Goal: Obtain resource: Download file/media

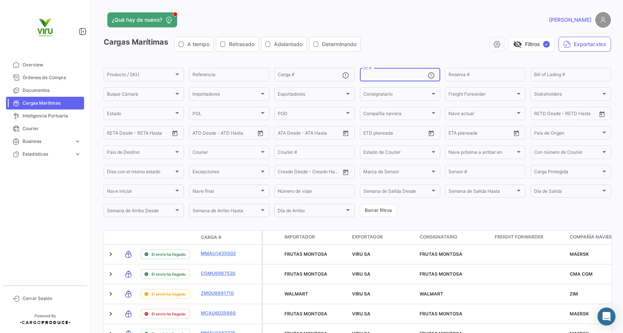
click at [389, 77] on input "OC #" at bounding box center [395, 75] width 65 height 5
paste input "20072942,20072977,20072987,20075775,20075834,20076103,20075734,20075440,2007597…"
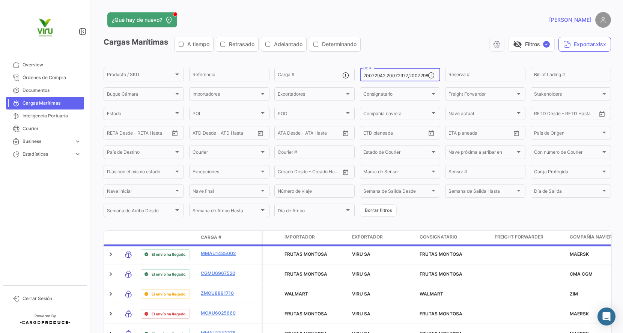
scroll to position [0, 2139]
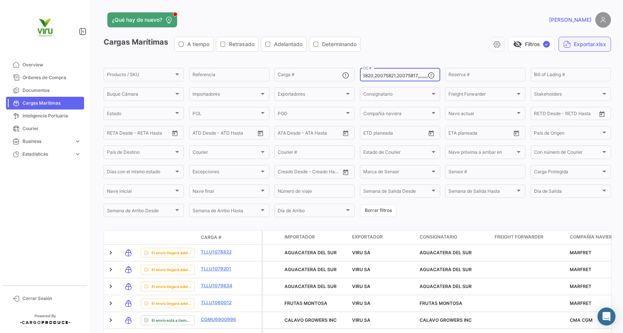
type input "20072942,20072977,20072987,20075775,20075834,20076103,20075734,20075440,2007597…"
click at [584, 41] on button "Exportar.xlsx" at bounding box center [584, 44] width 53 height 15
click at [378, 76] on input "20072942,20072977,20072987,20075775,20075834,20076103,20075734,20075440,2007597…" at bounding box center [395, 75] width 65 height 5
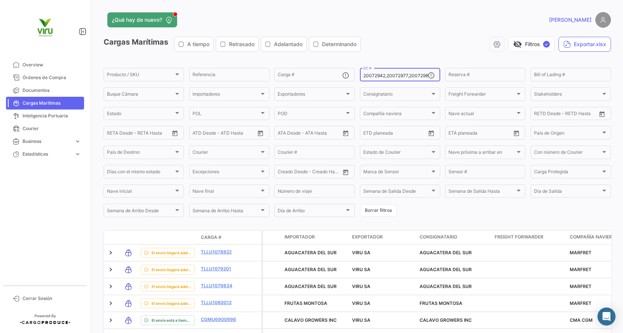
click at [378, 76] on input "20072942,20072977,20072987,20075775,20075834,20076103,20075734,20075440,2007597…" at bounding box center [395, 75] width 65 height 5
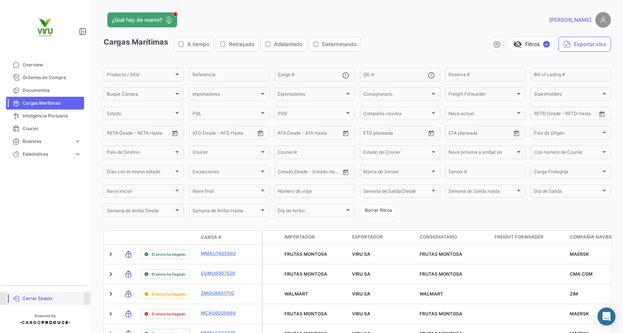
click at [42, 296] on span "Cerrar Sesión" at bounding box center [52, 298] width 59 height 7
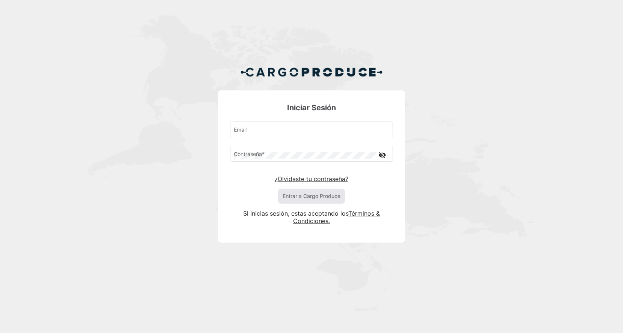
type input "[EMAIL_ADDRESS][DOMAIN_NAME]"
